Goal: Navigation & Orientation: Find specific page/section

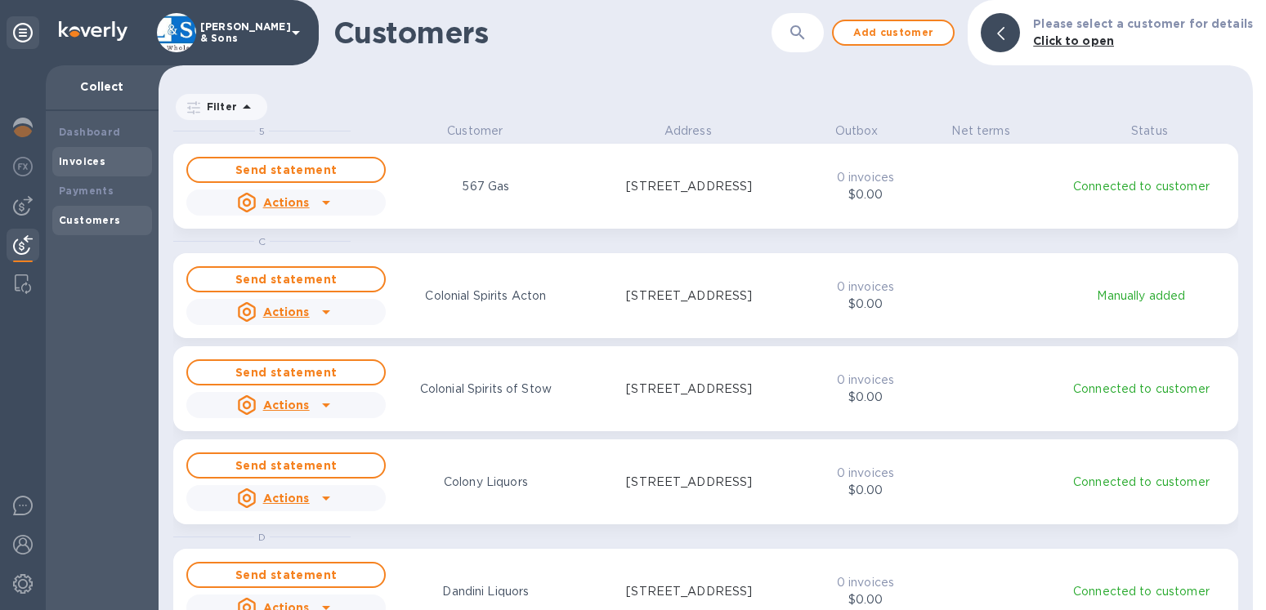
scroll to position [474, 1080]
click at [87, 194] on b "Payments" at bounding box center [86, 191] width 55 height 12
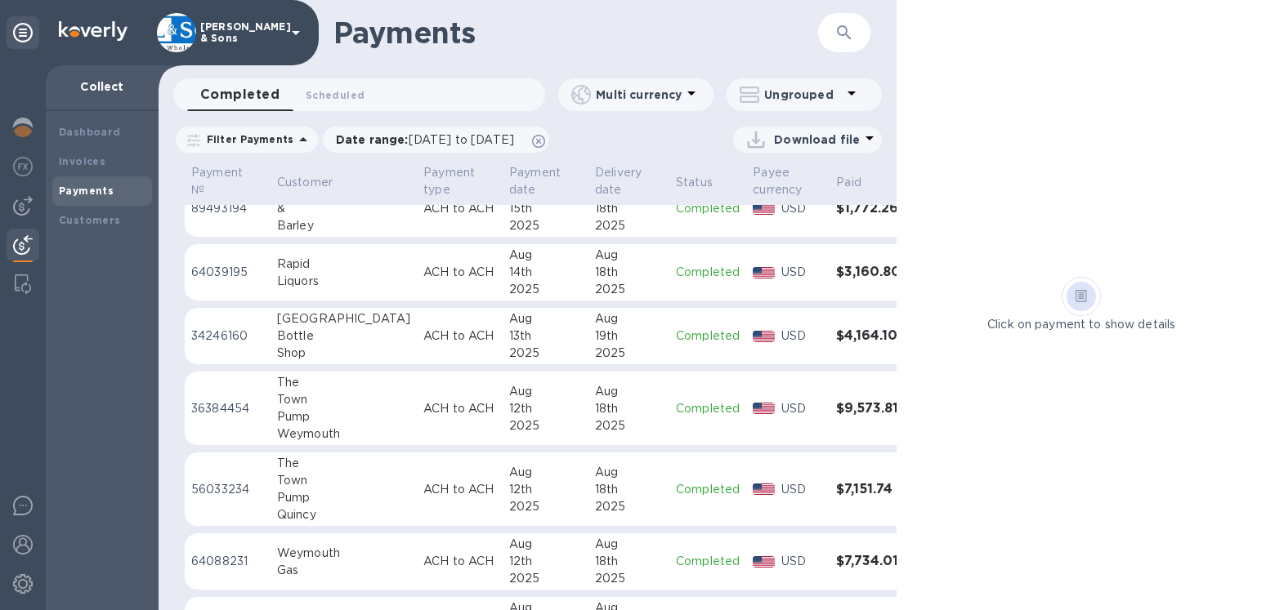
scroll to position [559, 0]
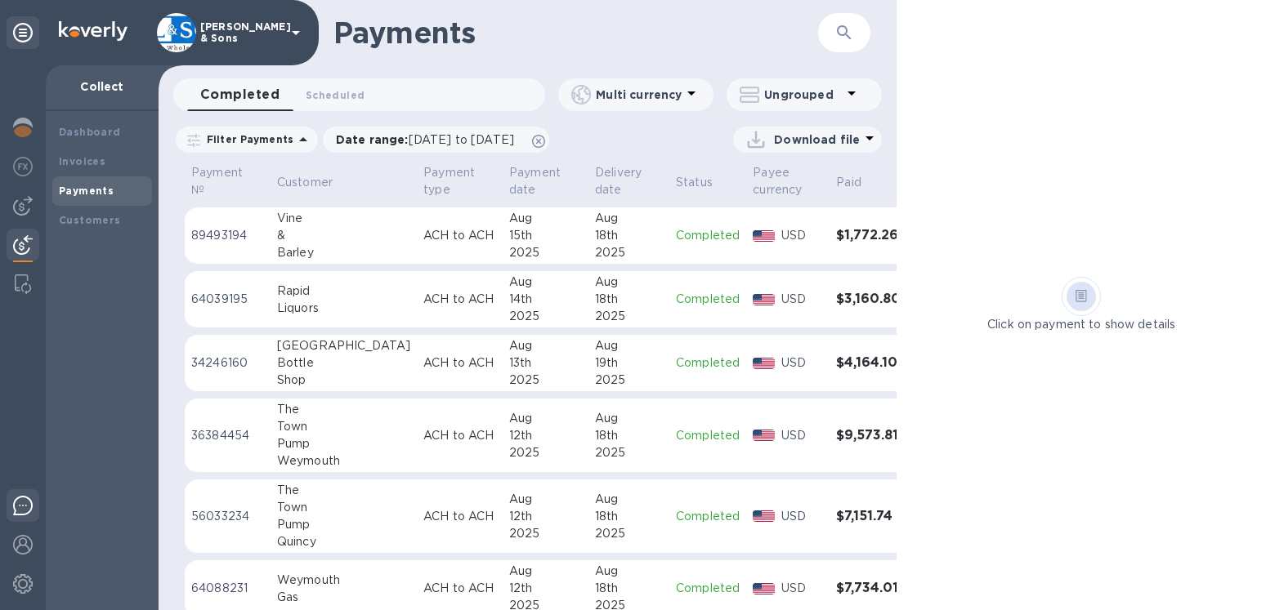
click at [23, 504] on img at bounding box center [23, 506] width 20 height 20
click at [108, 193] on b "Payments" at bounding box center [86, 191] width 55 height 12
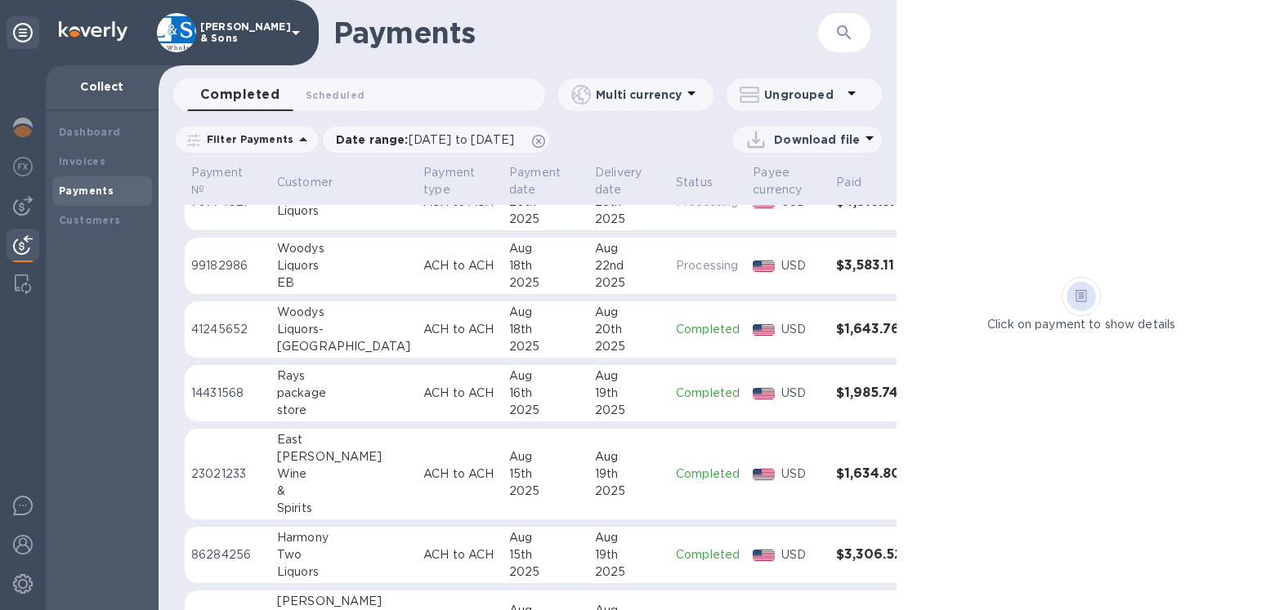
scroll to position [0, 0]
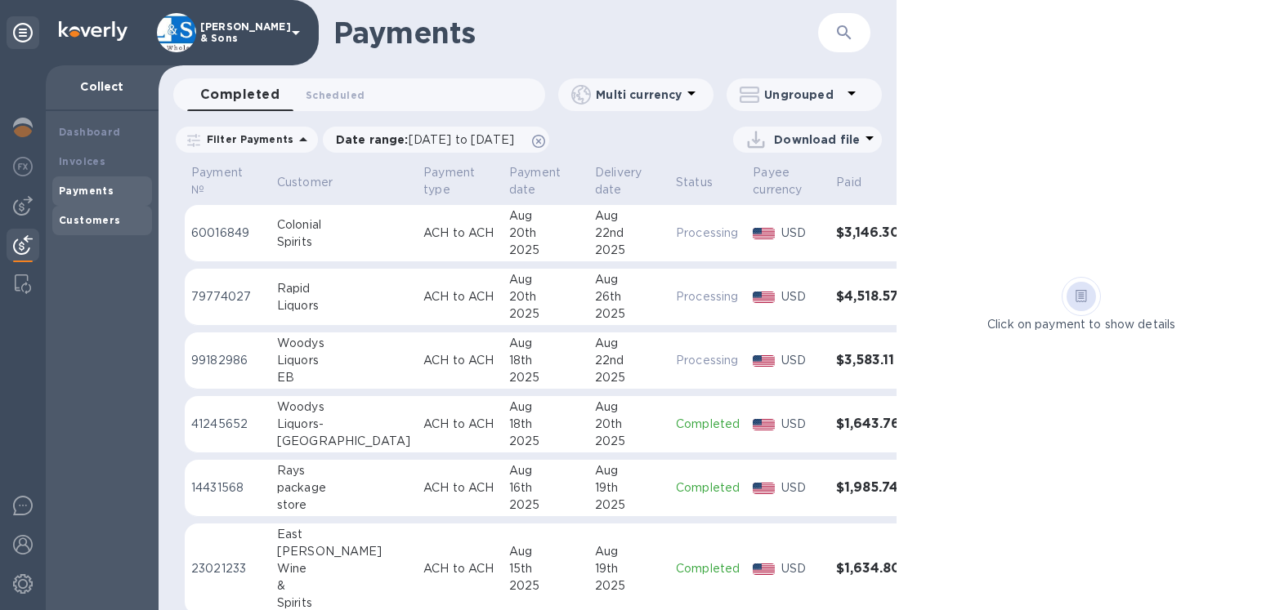
click at [83, 215] on b "Customers" at bounding box center [90, 220] width 62 height 12
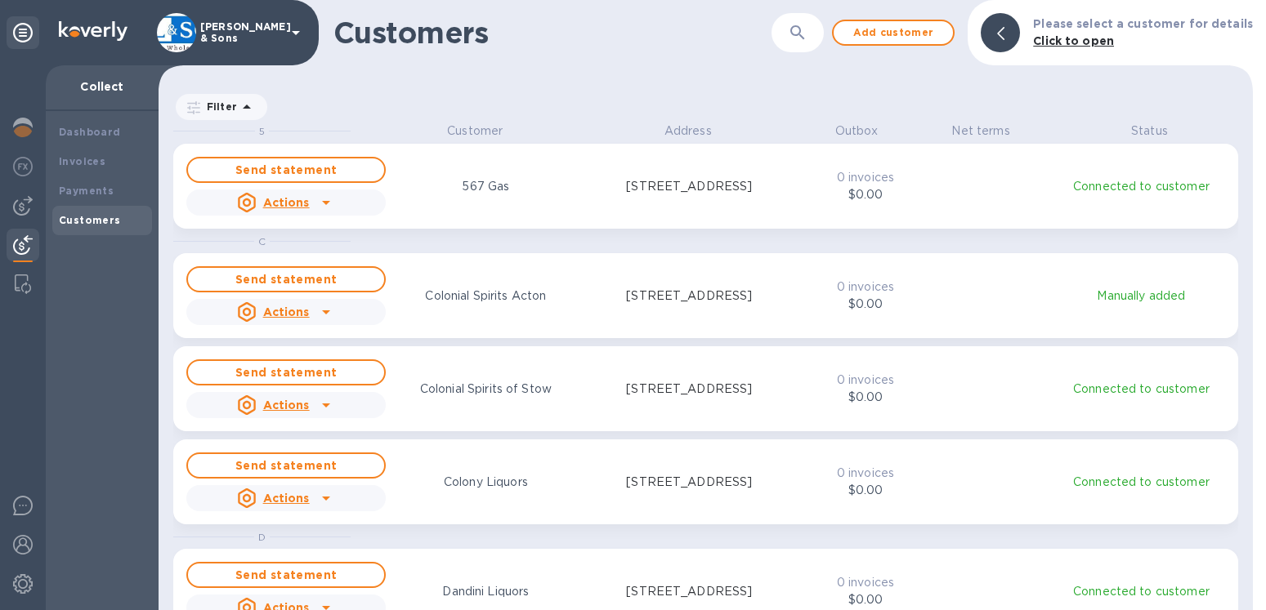
scroll to position [474, 1080]
click at [94, 193] on b "Payments" at bounding box center [86, 191] width 55 height 12
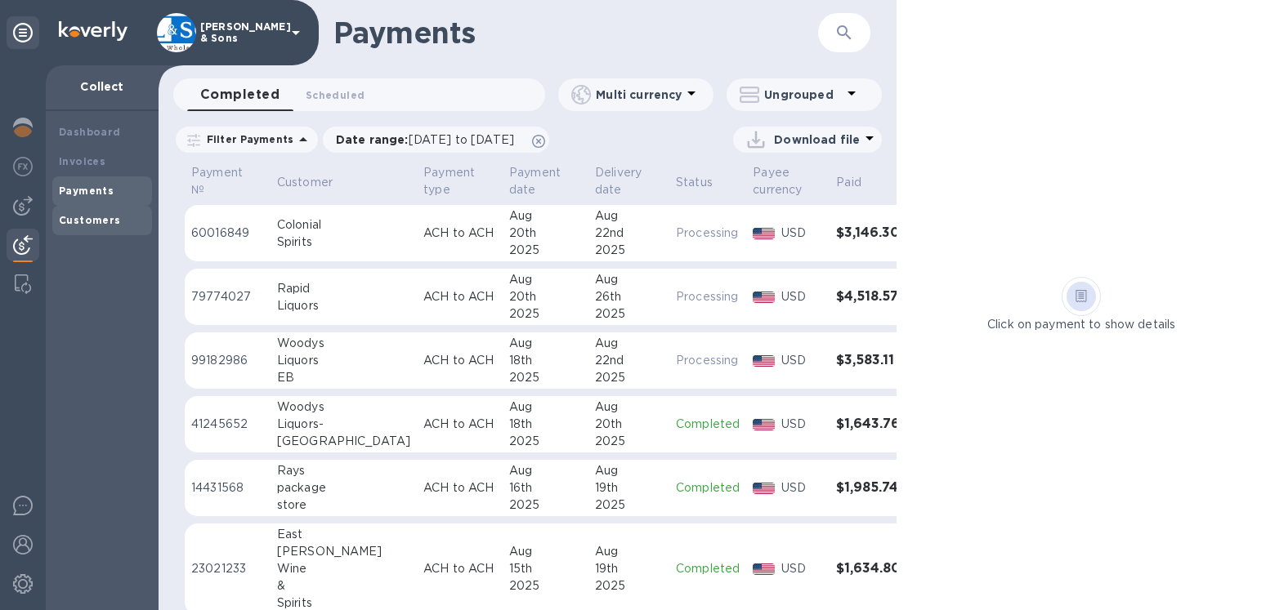
click at [93, 217] on b "Customers" at bounding box center [90, 220] width 62 height 12
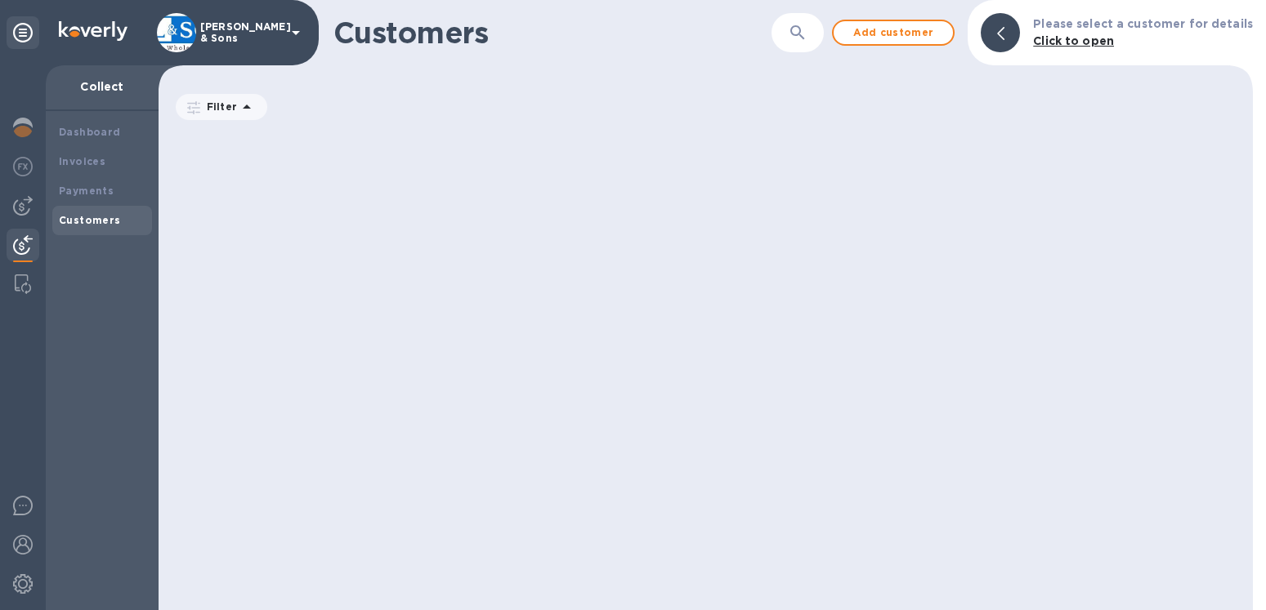
scroll to position [843, 0]
